Goal: Book appointment/travel/reservation

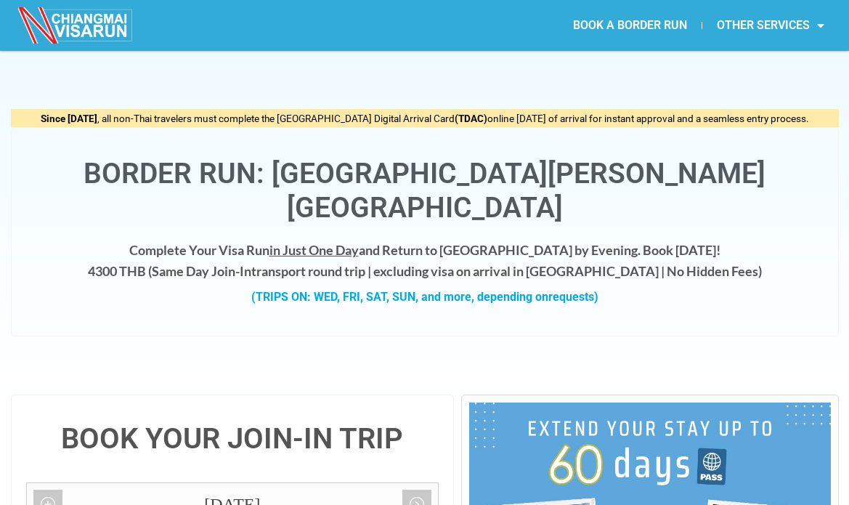
drag, startPoint x: 509, startPoint y: 180, endPoint x: 720, endPoint y: 186, distance: 211.5
click at [720, 186] on h1 "Border Run: [GEOGRAPHIC_DATA][PERSON_NAME][GEOGRAPHIC_DATA]" at bounding box center [425, 191] width 798 height 68
copy h1 "[PERSON_NAME]"
click at [275, 309] on div "Since [DATE] , all non-Thai travelers must complete the [GEOGRAPHIC_DATA] Digit…" at bounding box center [425, 223] width 828 height 344
drag, startPoint x: 133, startPoint y: 235, endPoint x: 193, endPoint y: 236, distance: 59.6
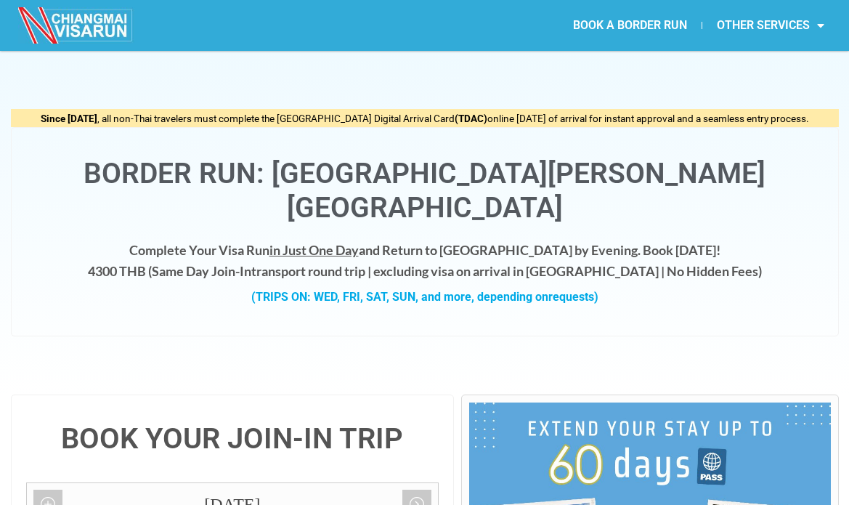
click at [193, 240] on h4 "Complete Your Visa Run in Just One Day and Return to [GEOGRAPHIC_DATA] by Eveni…" at bounding box center [425, 261] width 798 height 42
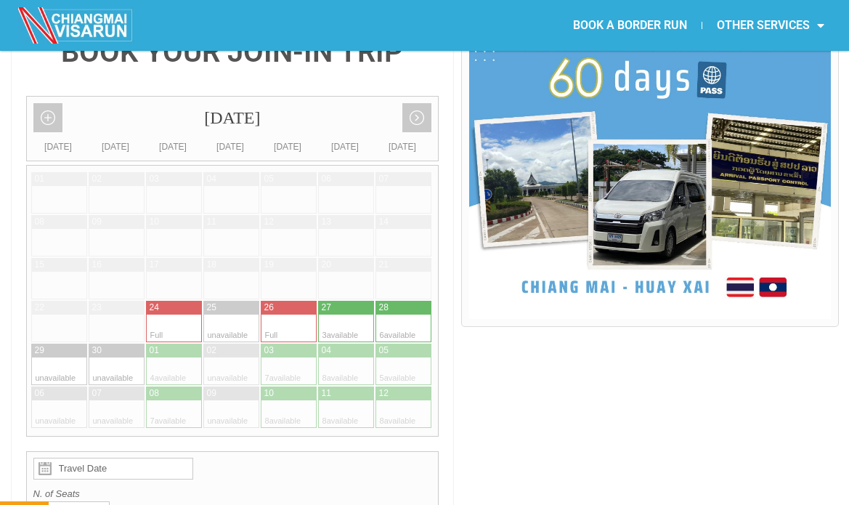
scroll to position [390, 0]
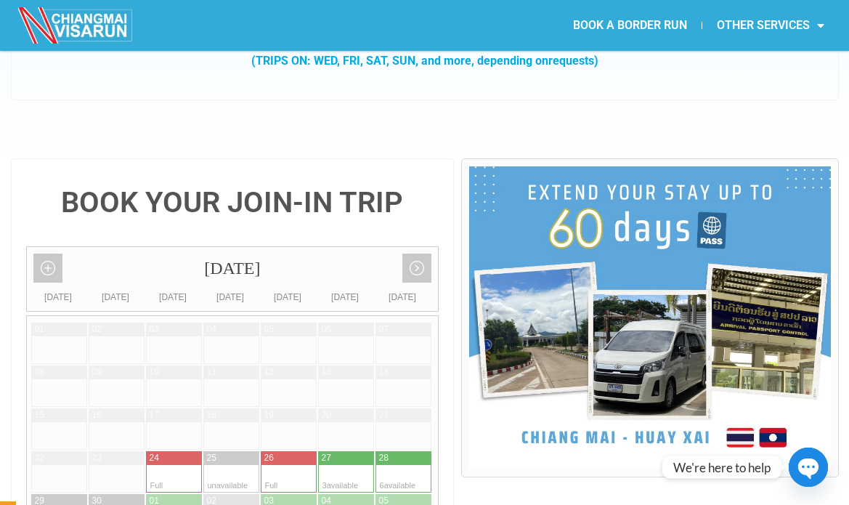
scroll to position [0, 0]
